Goal: Information Seeking & Learning: Learn about a topic

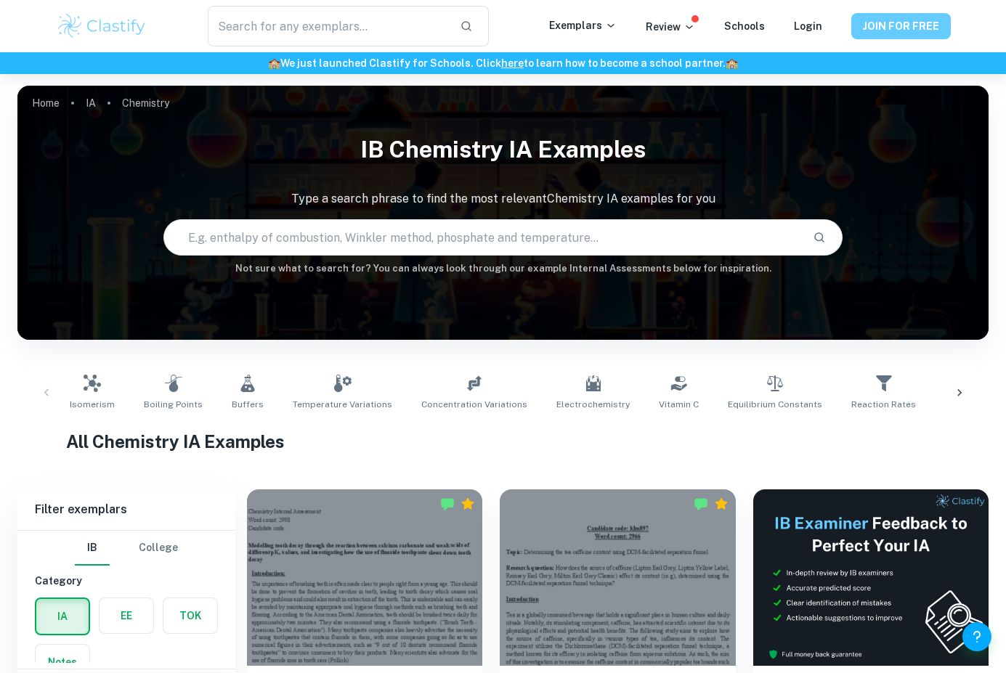
click at [895, 21] on button "JOIN FOR FREE" at bounding box center [900, 26] width 99 height 26
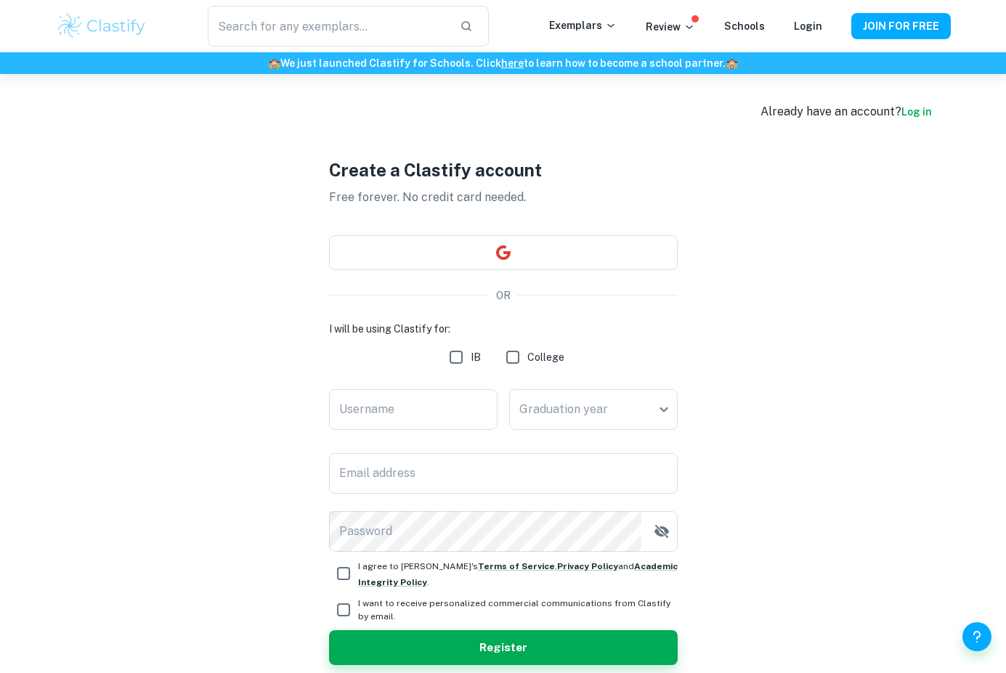
type input "[PERSON_NAME][EMAIL_ADDRESS][PERSON_NAME][DOMAIN_NAME]"
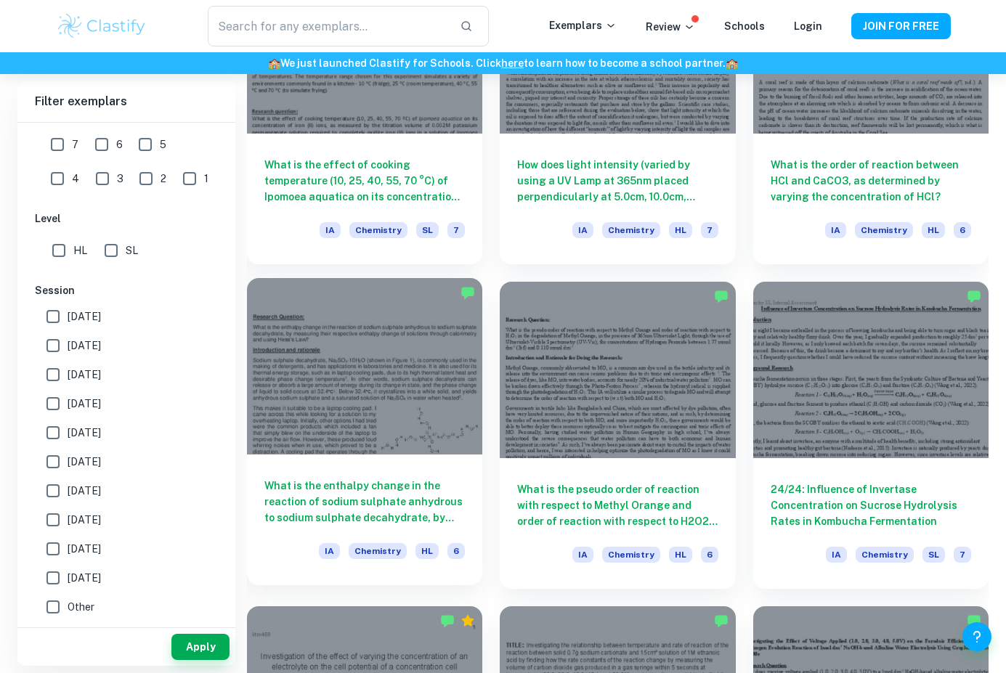
scroll to position [1558, 0]
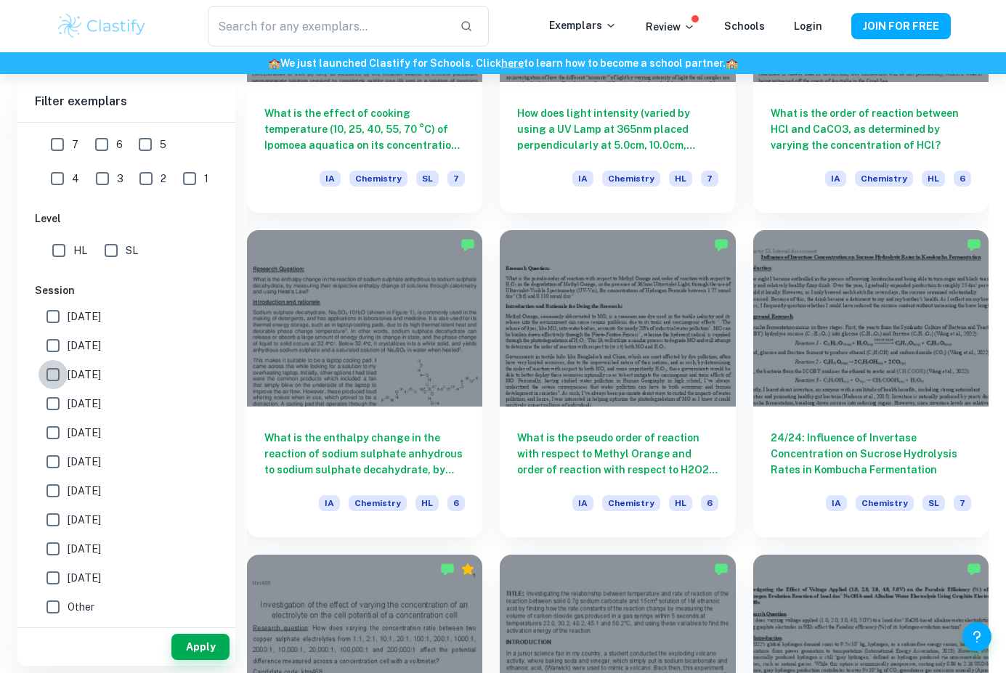
click at [53, 373] on input "[DATE]" at bounding box center [52, 374] width 29 height 29
checkbox input "true"
click at [52, 247] on input "HL" at bounding box center [58, 250] width 29 height 29
checkbox input "true"
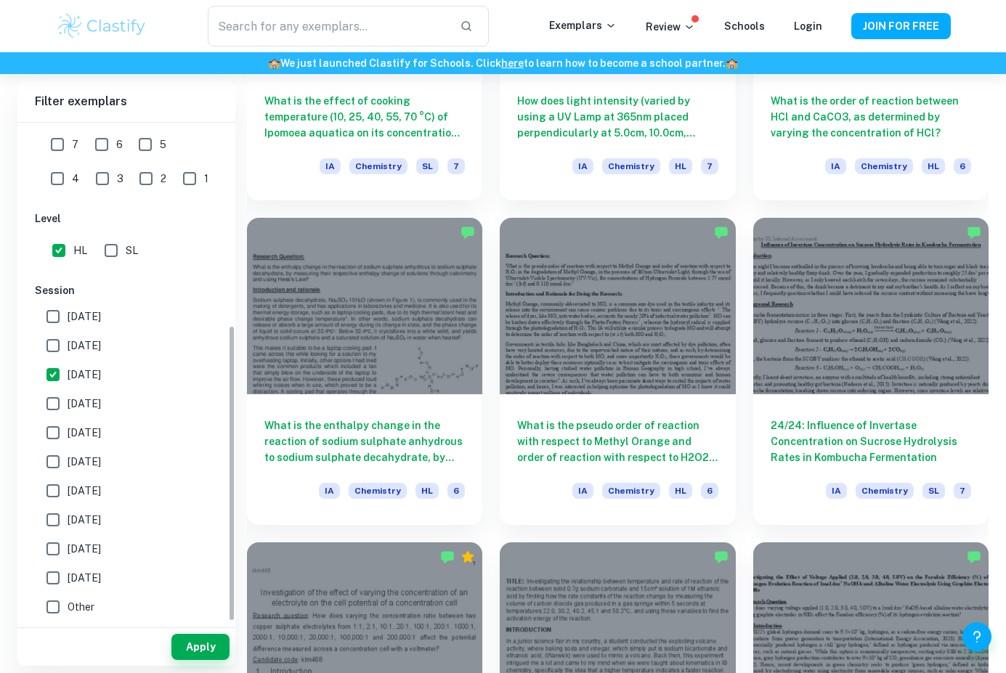
scroll to position [1575, 0]
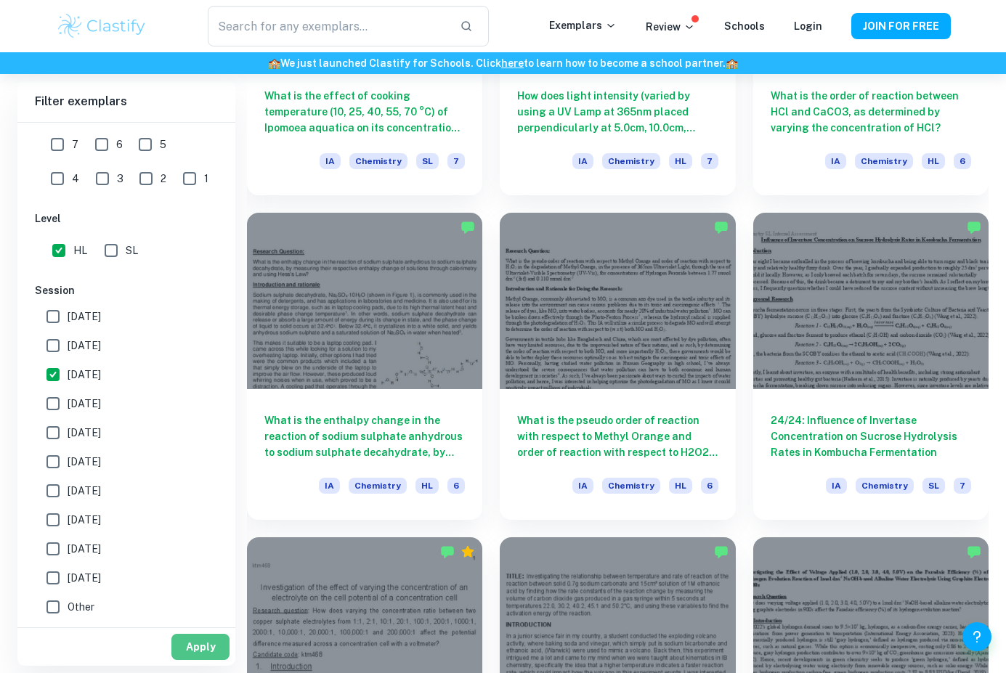
click at [195, 641] on button "Apply" at bounding box center [200, 647] width 58 height 26
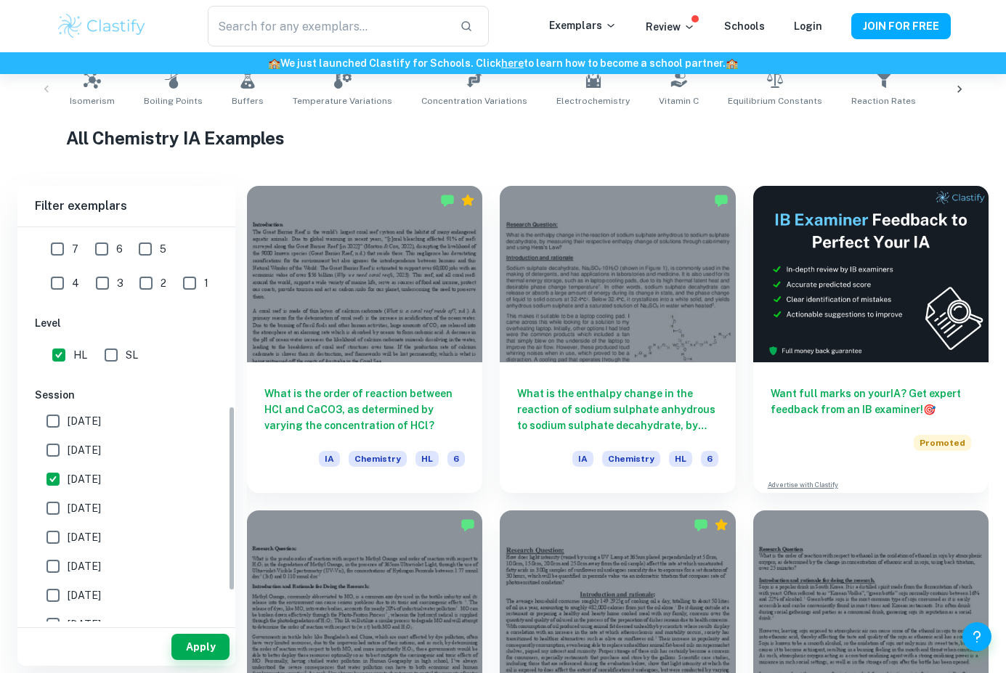
scroll to position [445, 0]
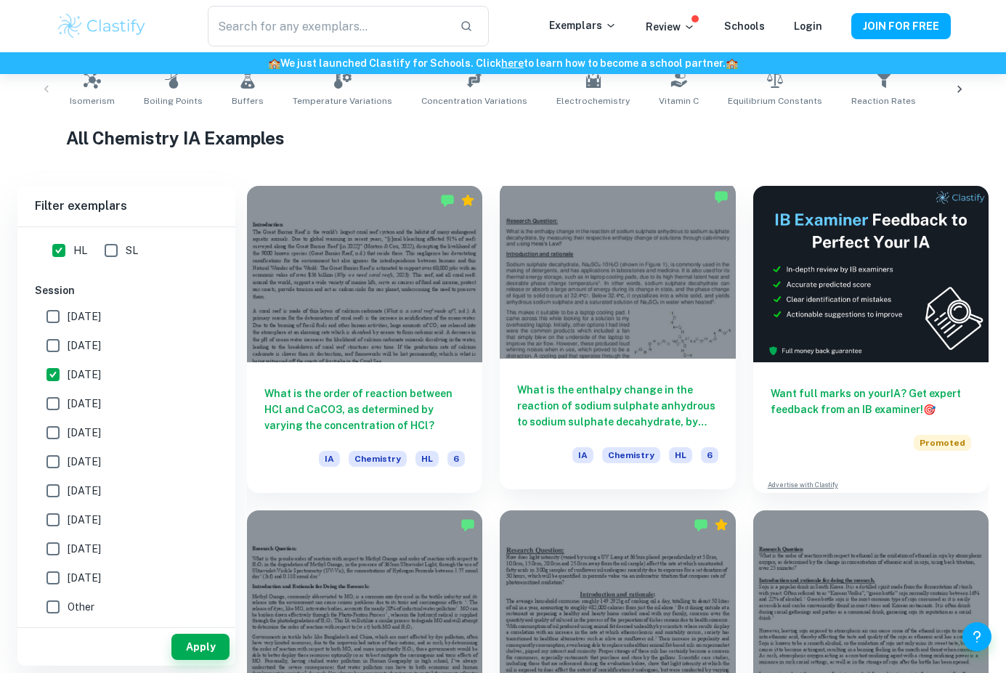
click at [590, 388] on h6 "What is the enthalpy change in the reaction of sodium sulphate anhydrous to sod…" at bounding box center [617, 406] width 200 height 48
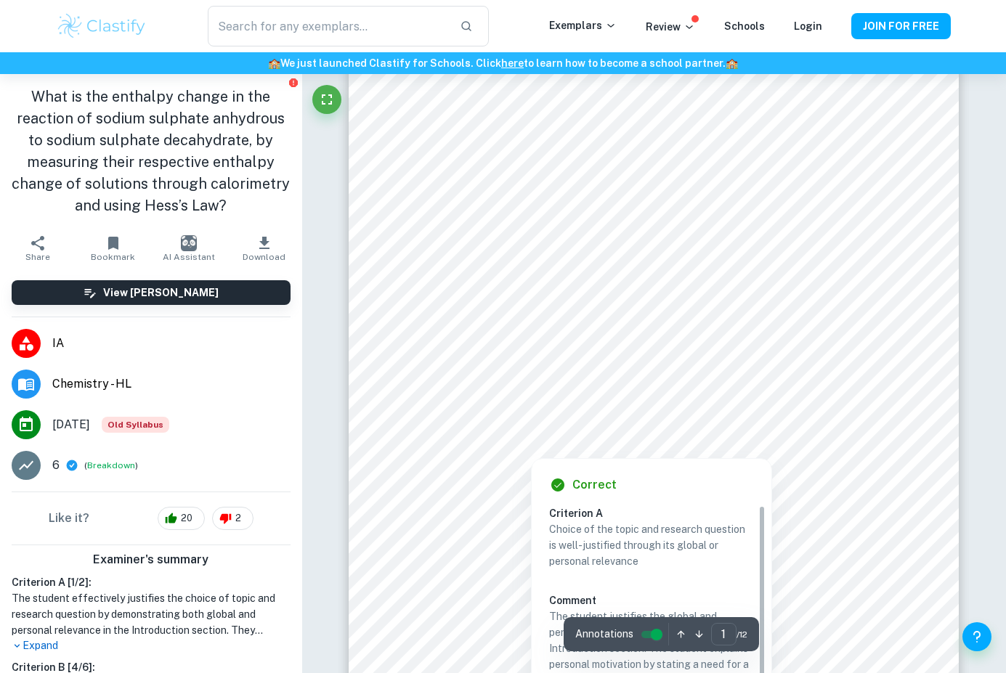
scroll to position [39, 0]
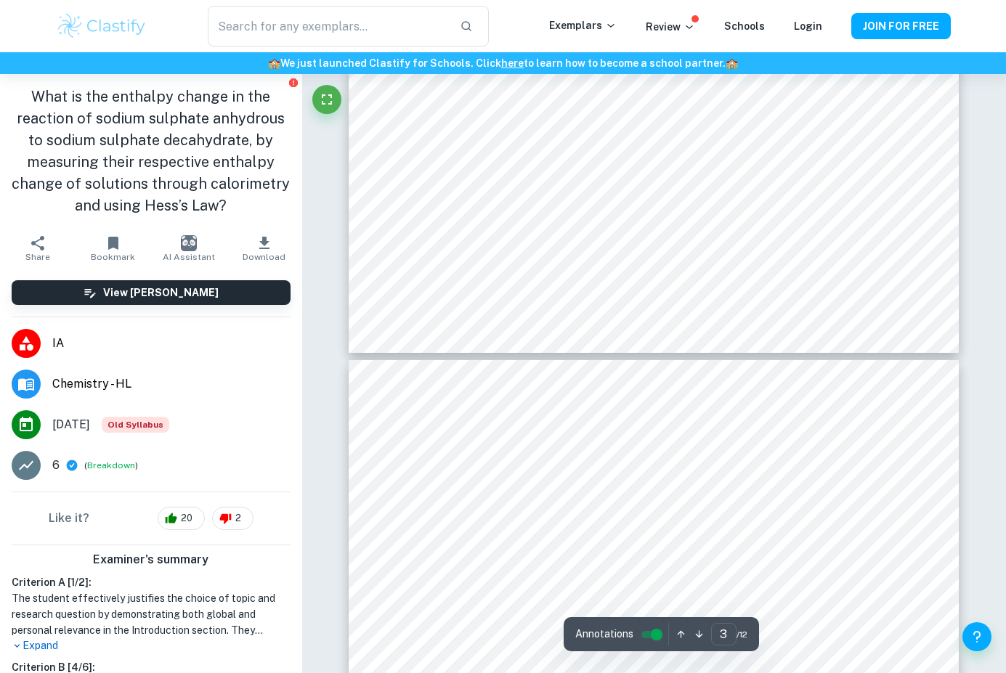
type input "4"
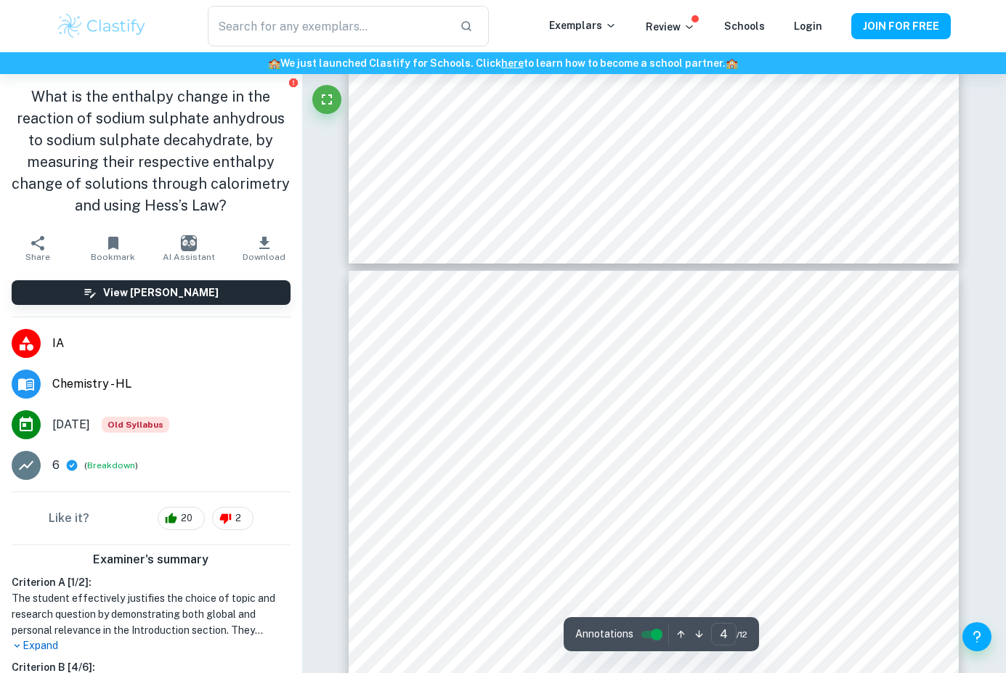
scroll to position [2625, 0]
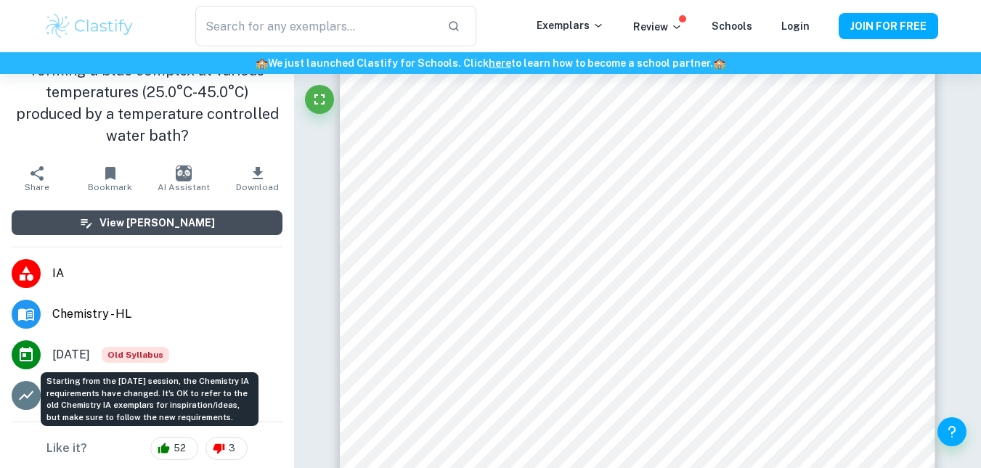
scroll to position [160, 0]
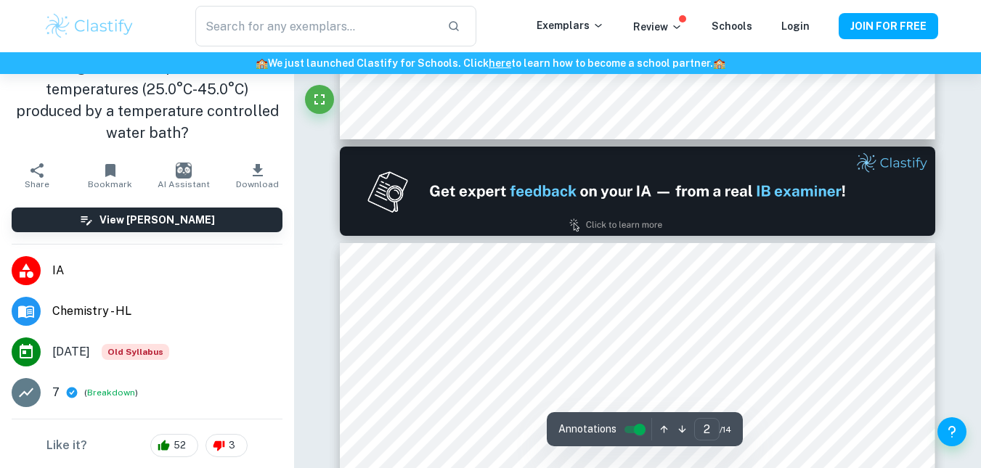
type input "1"
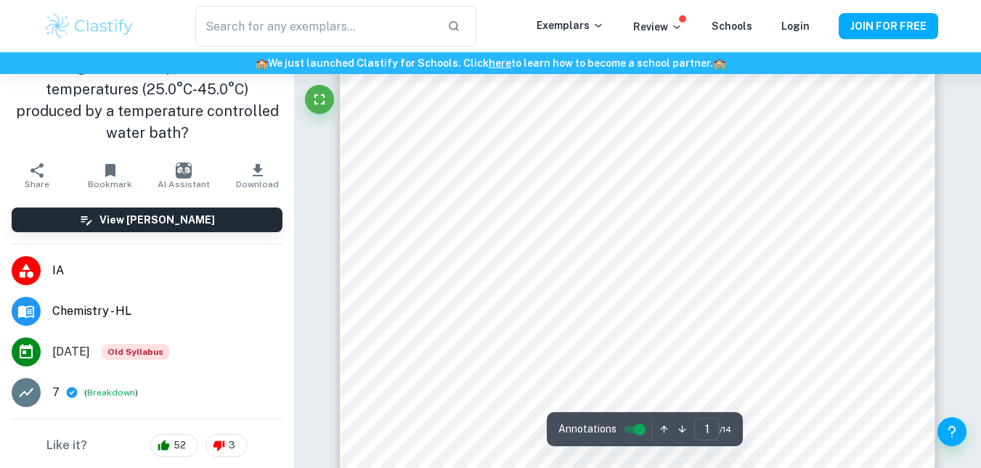
scroll to position [0, 0]
